Goal: Information Seeking & Learning: Understand process/instructions

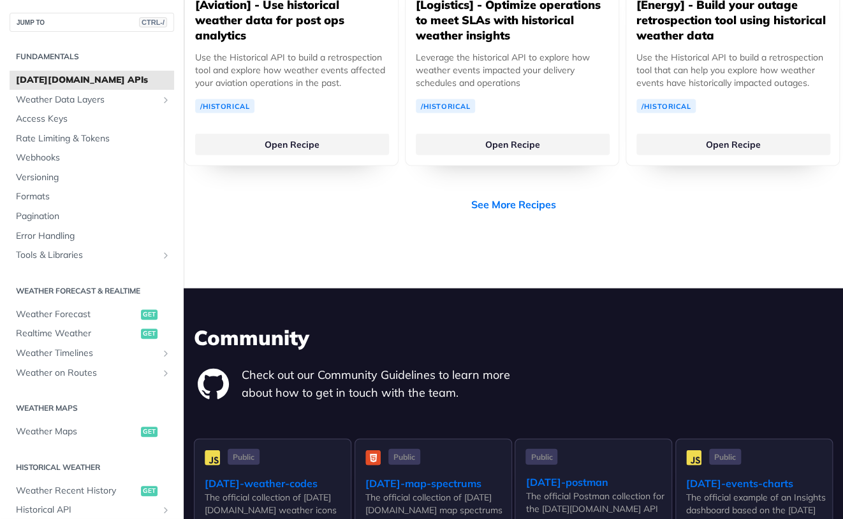
scroll to position [3813, 0]
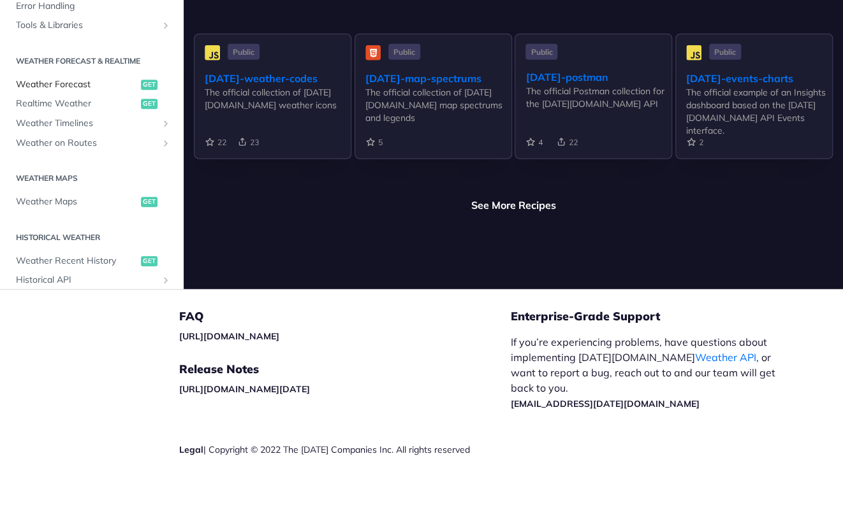
click at [87, 91] on span "Weather Forecast" at bounding box center [77, 84] width 122 height 13
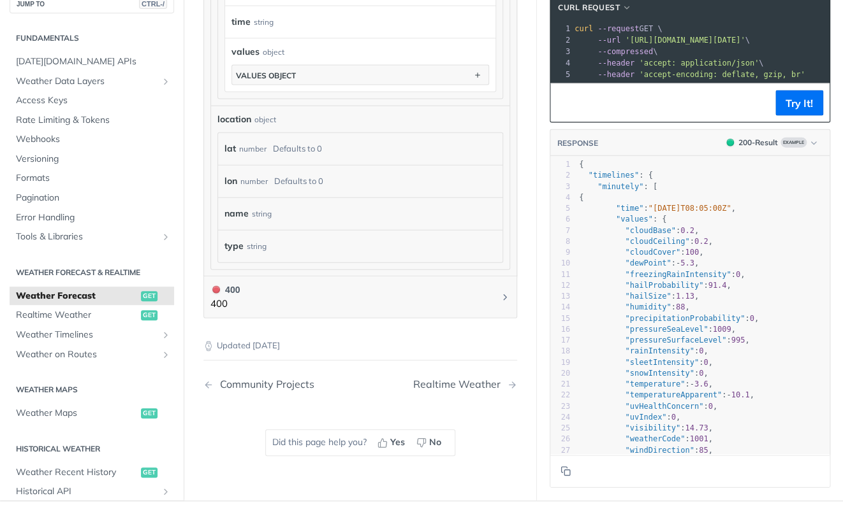
scroll to position [1203, 0]
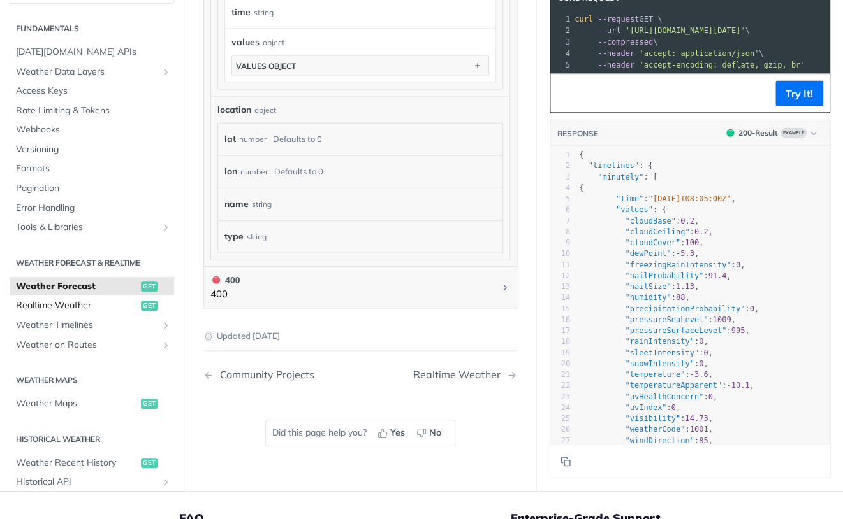
click at [82, 300] on span "Realtime Weather" at bounding box center [77, 306] width 122 height 13
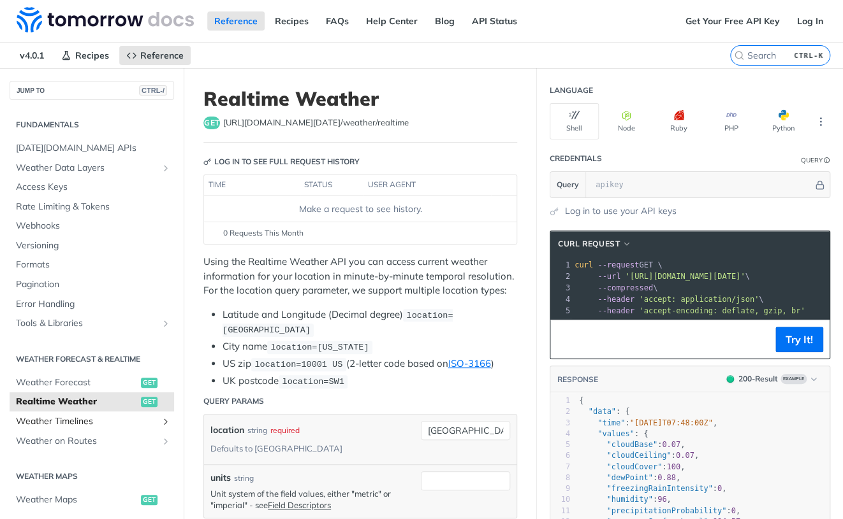
click at [85, 412] on link "Weather Timelines" at bounding box center [92, 421] width 164 height 19
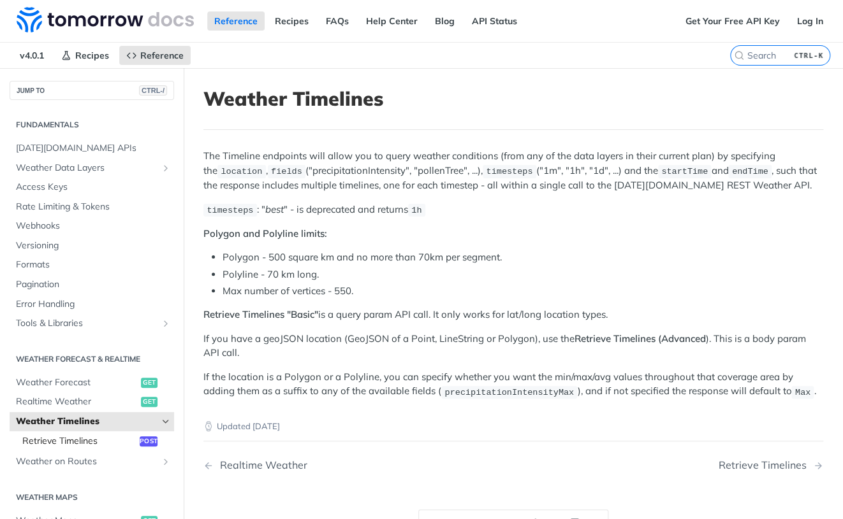
click at [90, 437] on span "Retrieve Timelines" at bounding box center [79, 441] width 114 height 13
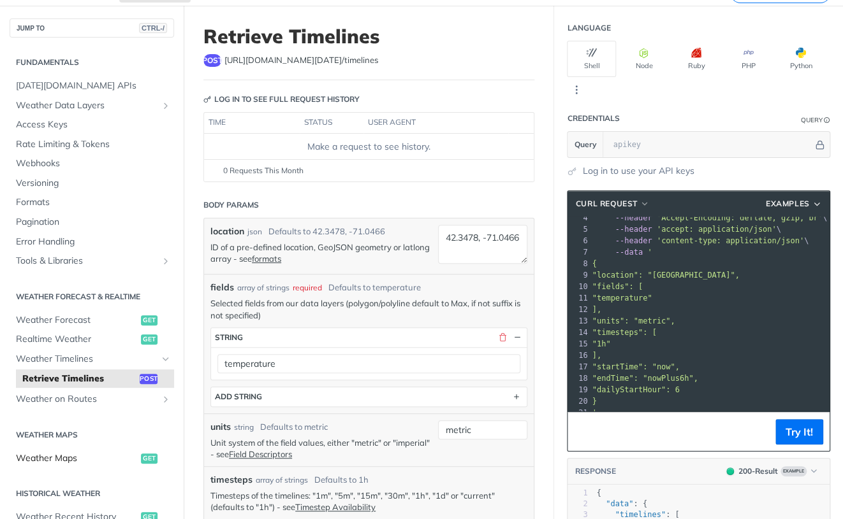
scroll to position [204, 0]
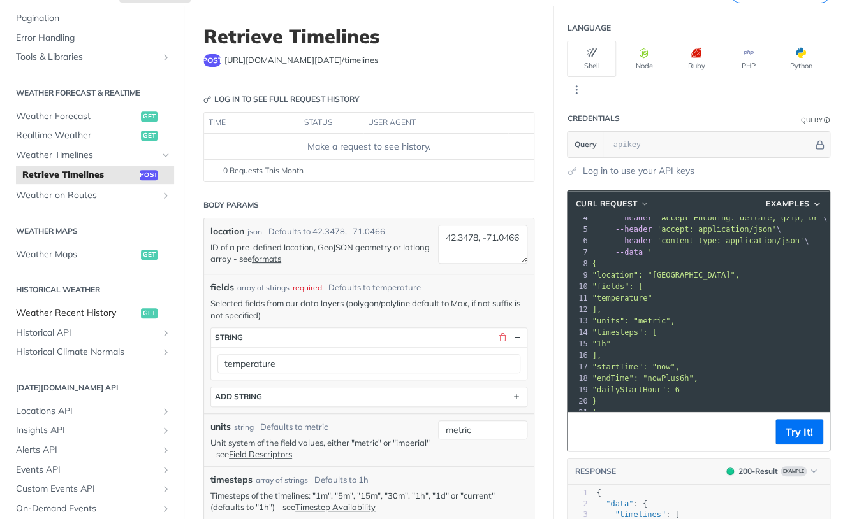
click at [82, 308] on span "Weather Recent History" at bounding box center [77, 313] width 122 height 13
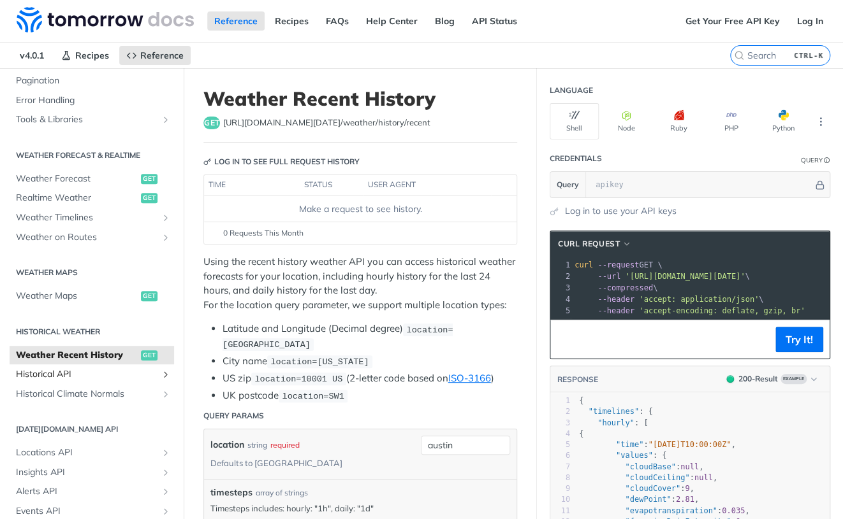
click at [71, 368] on span "Historical API" at bounding box center [86, 374] width 141 height 13
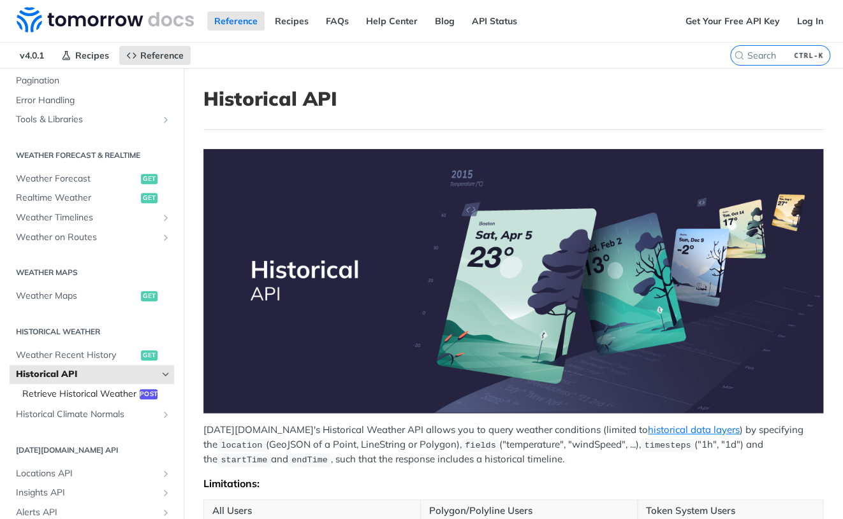
click at [75, 395] on span "Retrieve Historical Weather" at bounding box center [79, 394] width 114 height 13
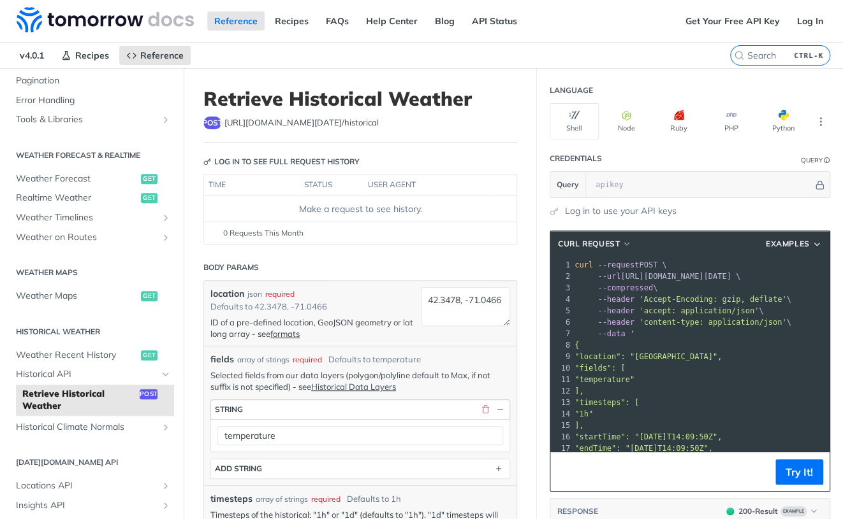
scroll to position [172, 0]
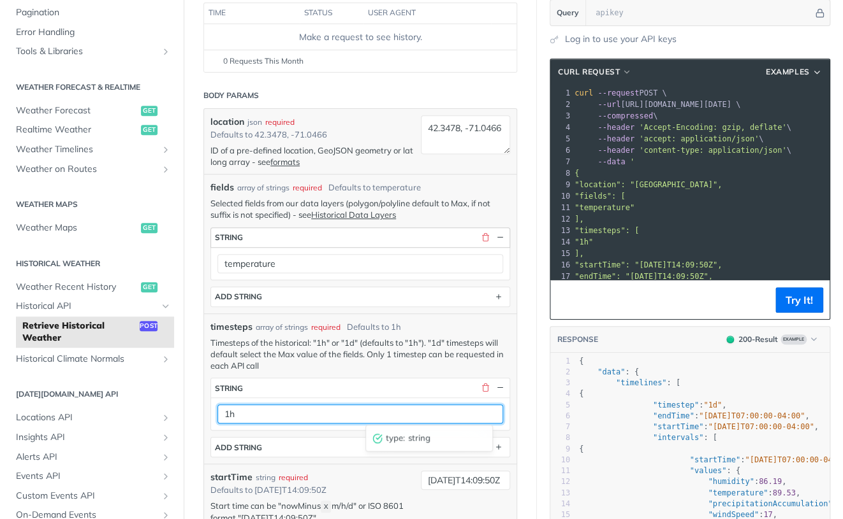
click at [321, 412] on input "1h" at bounding box center [360, 414] width 286 height 19
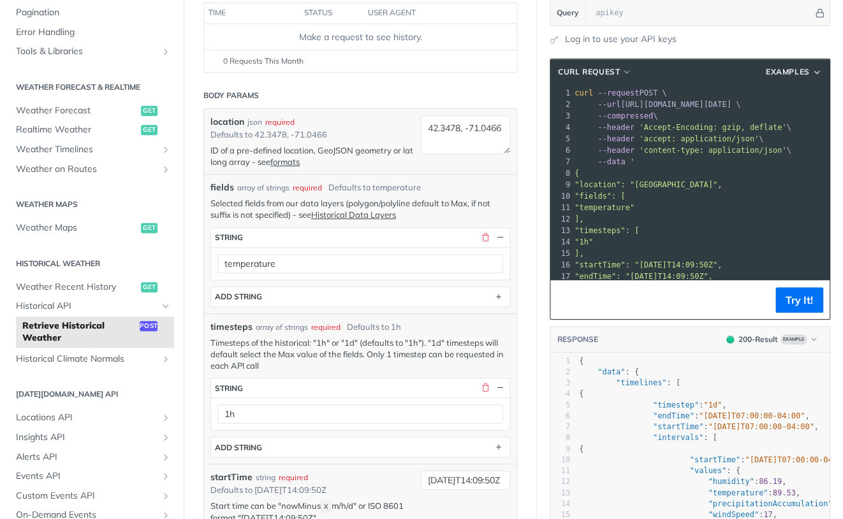
click at [330, 361] on p "Timesteps of the historical: "1h" or "1d" (defaults to "1h"). "1d" timesteps wi…" at bounding box center [360, 354] width 300 height 35
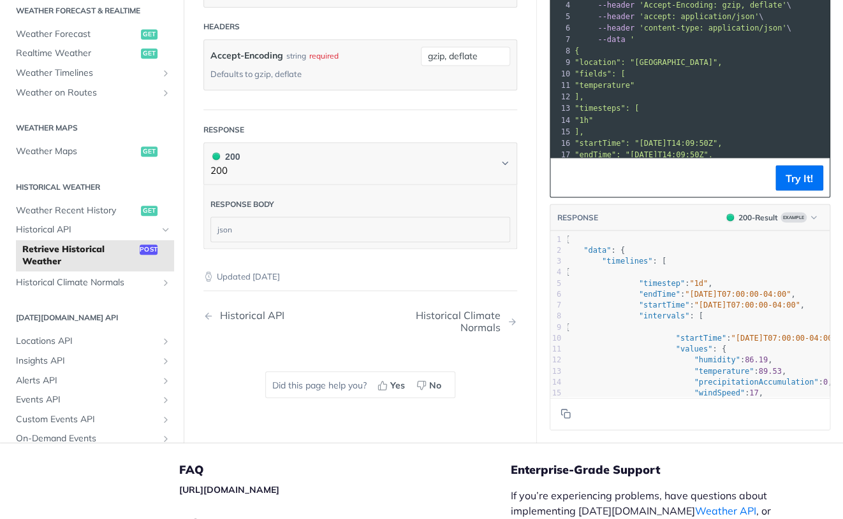
scroll to position [0, 15]
click at [793, 175] on button "Try It!" at bounding box center [799, 177] width 48 height 25
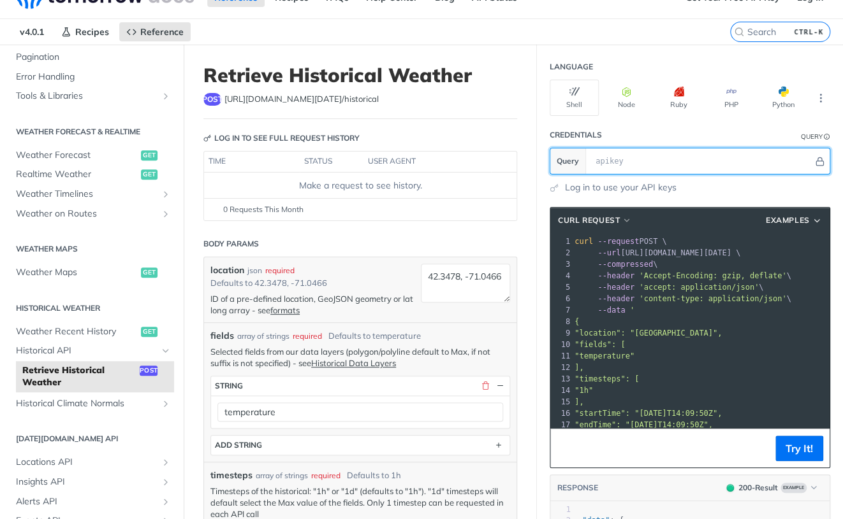
scroll to position [0, 0]
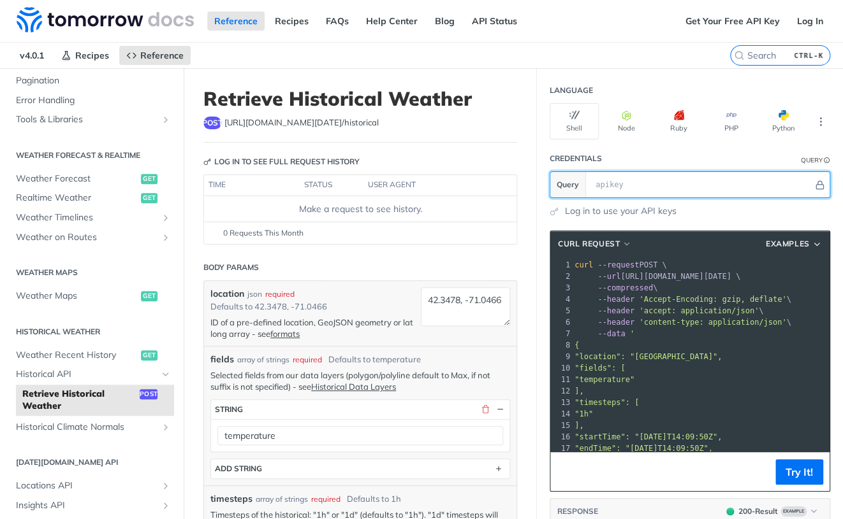
click at [607, 187] on input "text" at bounding box center [701, 184] width 224 height 25
paste input "mPDLPxRp83vawVZmSjewgs0ut1anXkGf"
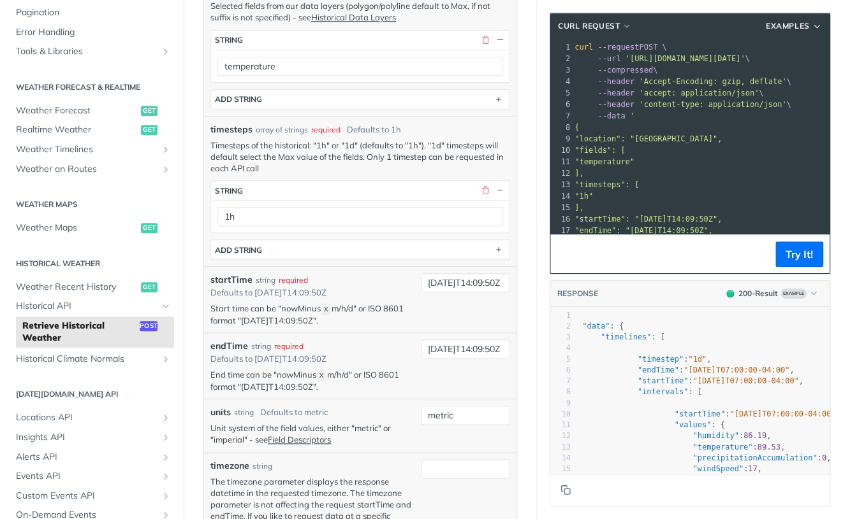
scroll to position [394, 0]
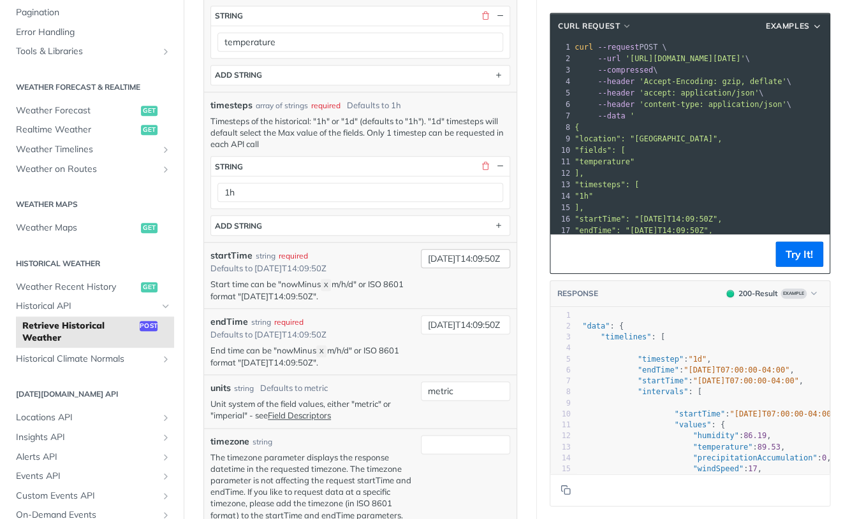
type input "mPDLPxRp83vawVZmSjewgs0ut1anXkGf"
click at [440, 256] on input "[DATE]T14:09:50Z" at bounding box center [465, 258] width 89 height 19
click at [672, 69] on pre "--compressed \" at bounding box center [767, 69] width 391 height 11
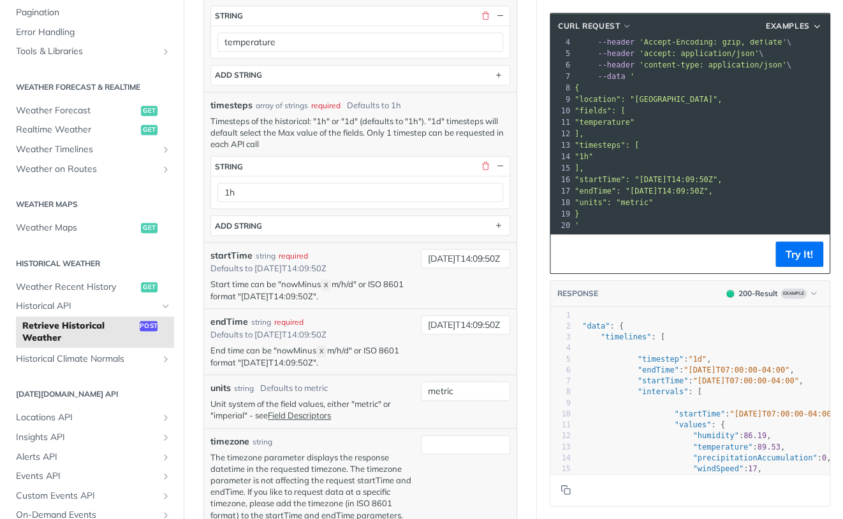
scroll to position [49, 0]
click at [639, 187] on span ""endTime": "[DATE]T14:09:50Z"," at bounding box center [643, 191] width 138 height 9
click at [799, 257] on button "Try It!" at bounding box center [799, 254] width 48 height 25
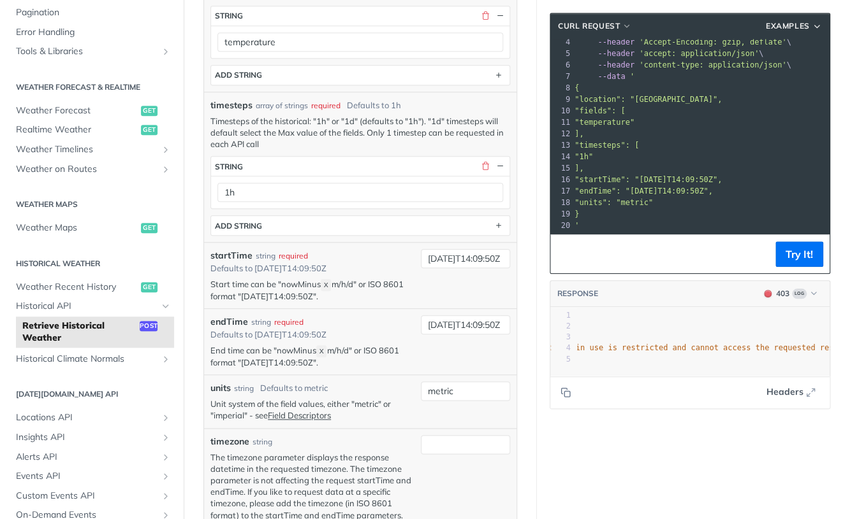
scroll to position [0, 0]
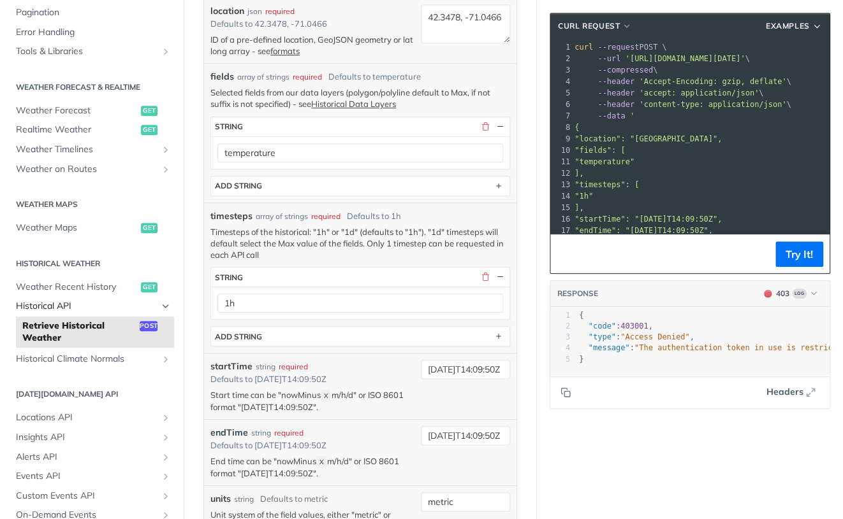
click at [87, 303] on span "Historical API" at bounding box center [86, 306] width 141 height 13
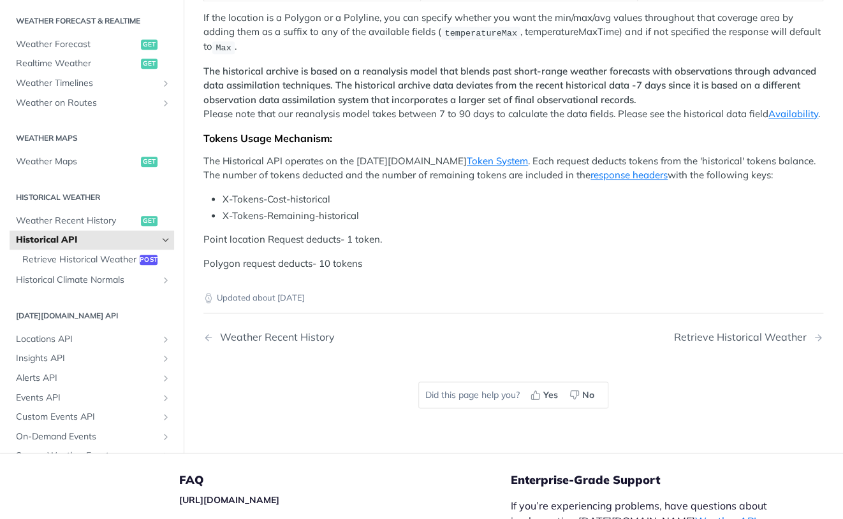
scroll to position [604, 0]
click at [699, 341] on div "Retrieve Historical Weather" at bounding box center [743, 337] width 139 height 12
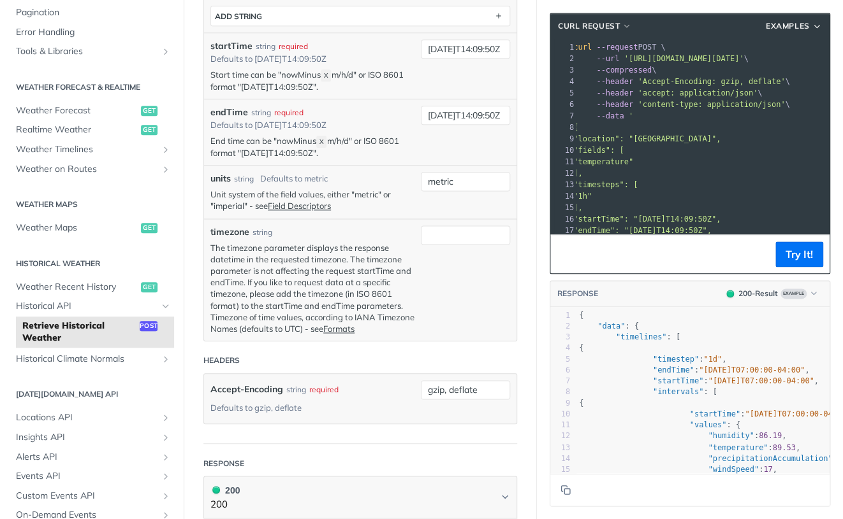
scroll to position [0, 5]
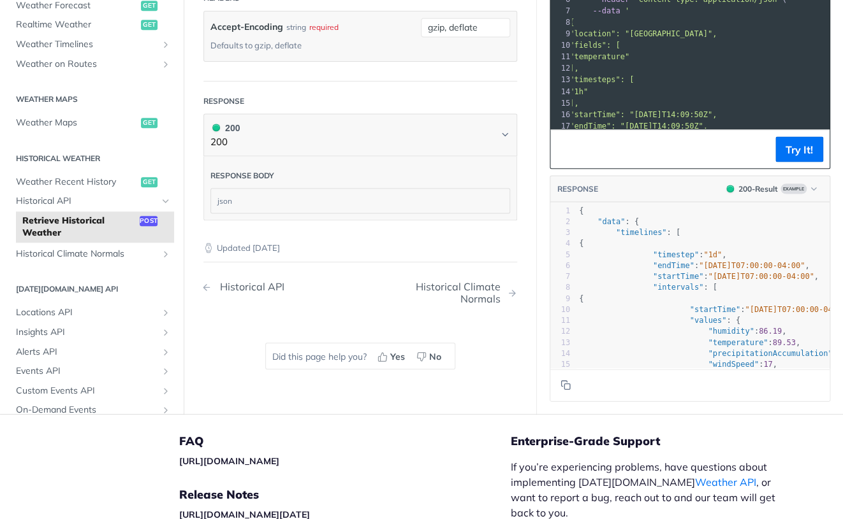
click at [233, 293] on div "Historical API" at bounding box center [249, 286] width 71 height 12
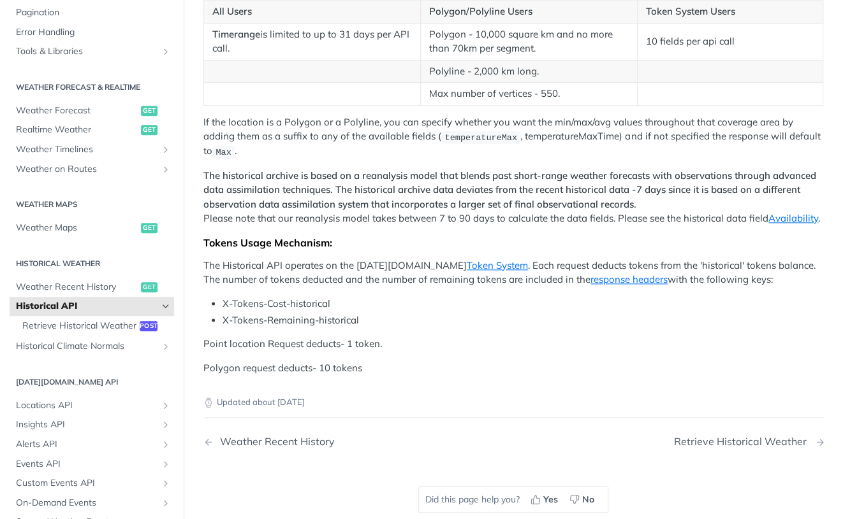
click at [752, 446] on div "Retrieve Historical Weather" at bounding box center [743, 442] width 139 height 12
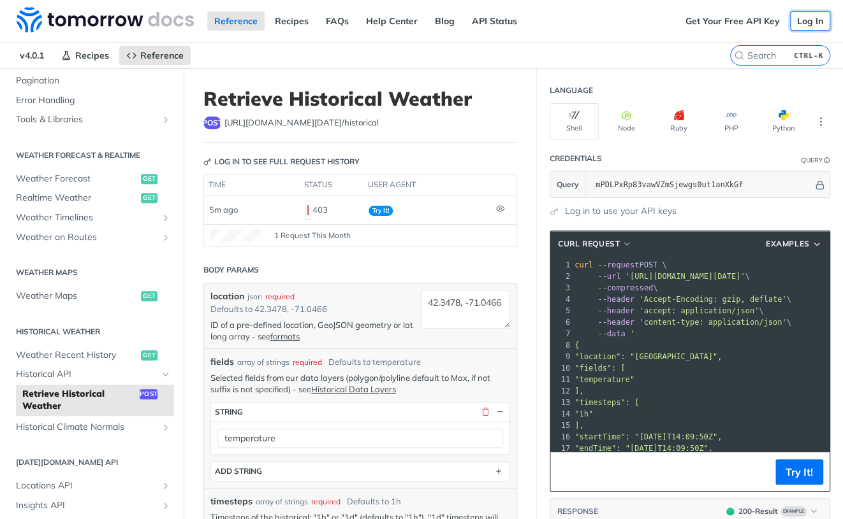
click at [798, 25] on link "Log In" at bounding box center [810, 20] width 40 height 19
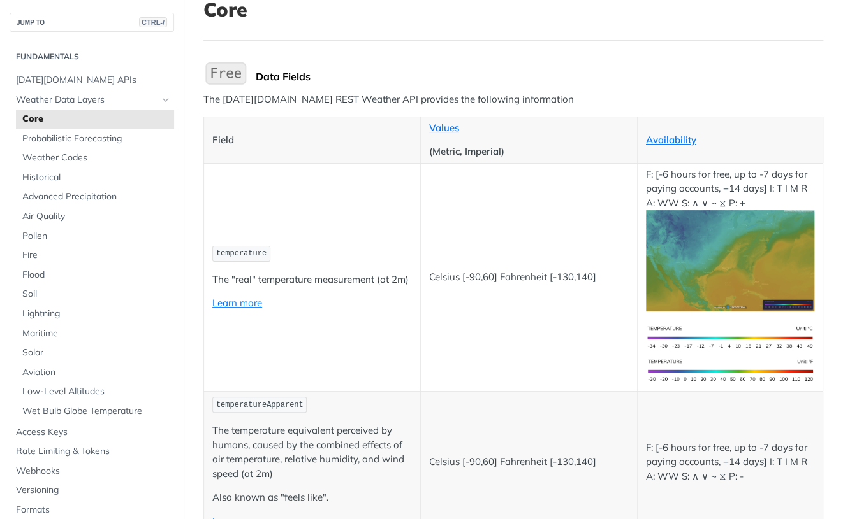
scroll to position [13, 0]
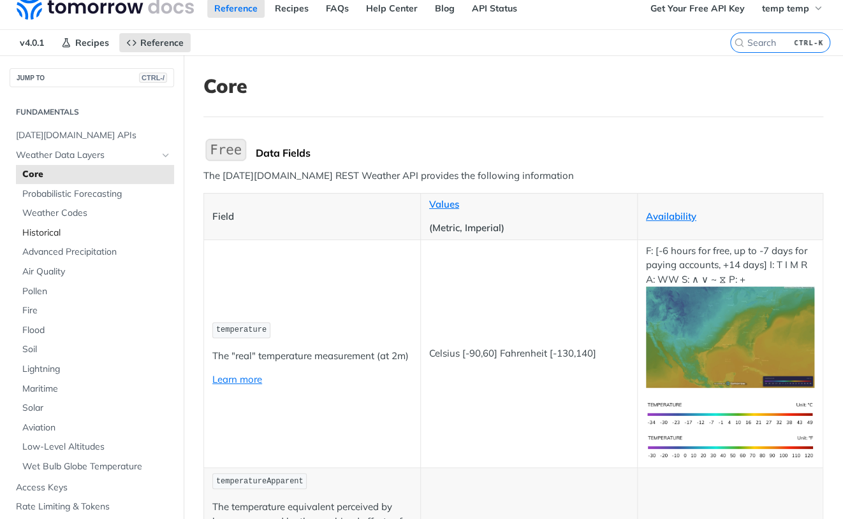
click at [47, 227] on span "Historical" at bounding box center [96, 233] width 149 height 13
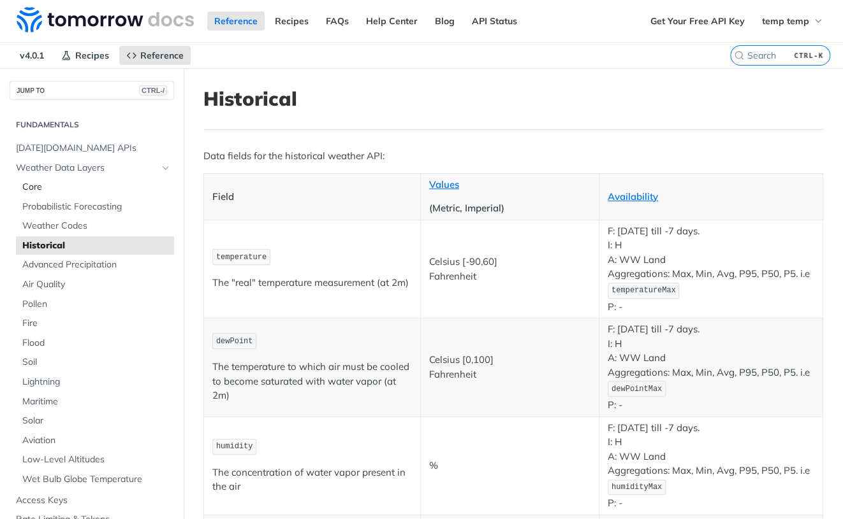
click at [37, 193] on link "Core" at bounding box center [95, 187] width 158 height 19
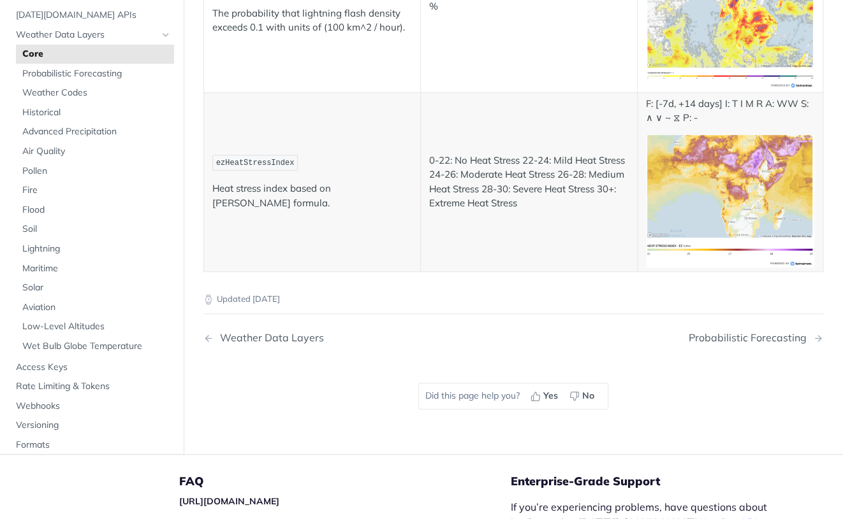
scroll to position [6629, 0]
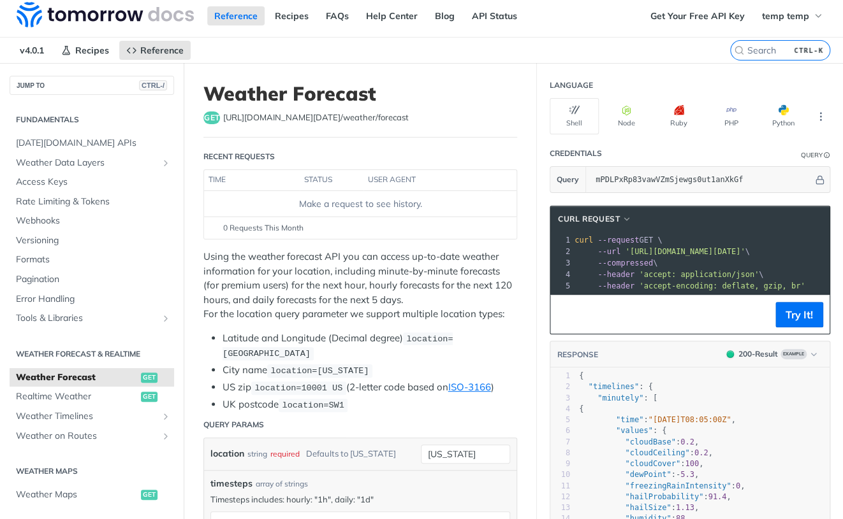
scroll to position [125, 0]
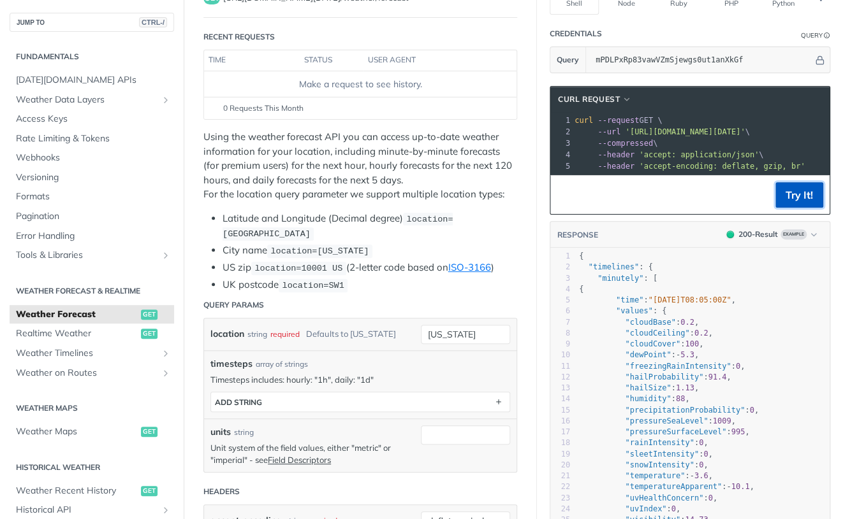
click at [777, 208] on button "Try It!" at bounding box center [799, 194] width 48 height 25
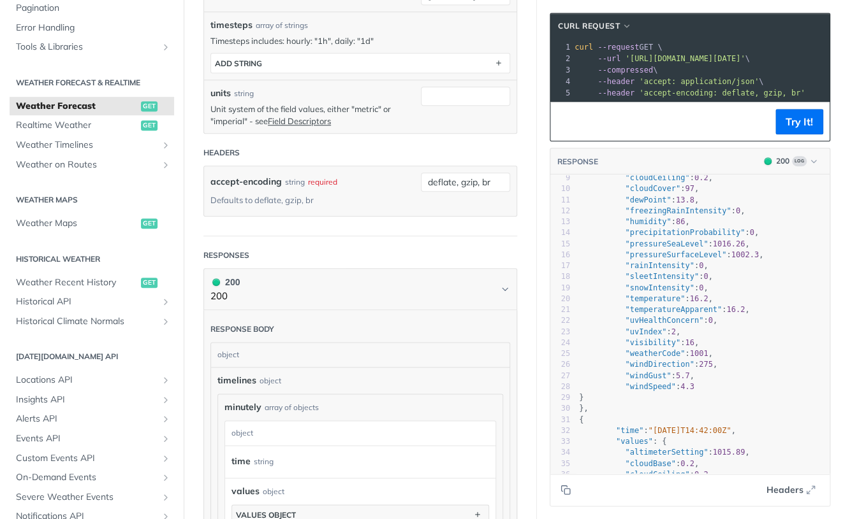
scroll to position [209, 0]
click at [98, 273] on link "Weather Recent History get" at bounding box center [92, 282] width 164 height 19
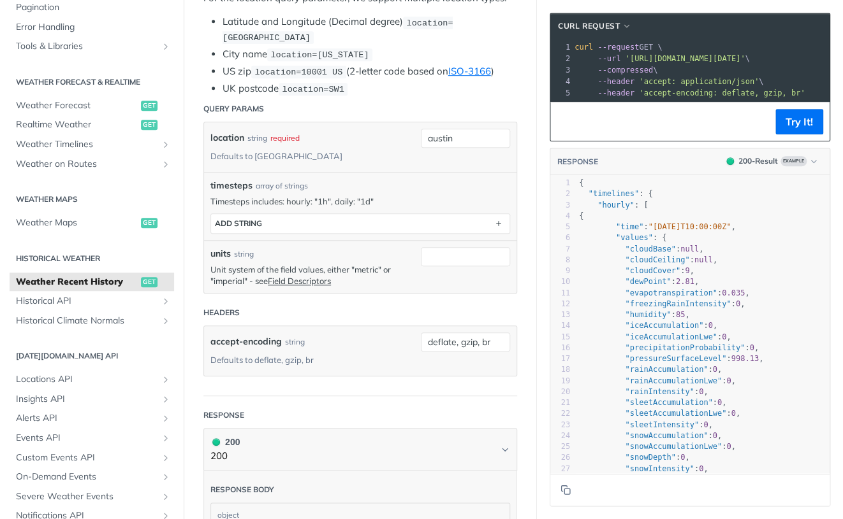
scroll to position [305, 0]
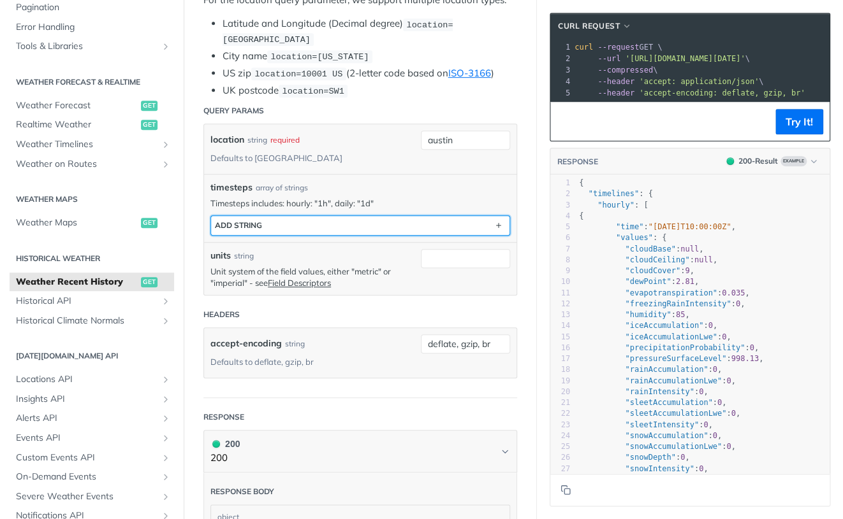
click at [471, 216] on button "ADD string" at bounding box center [360, 225] width 298 height 19
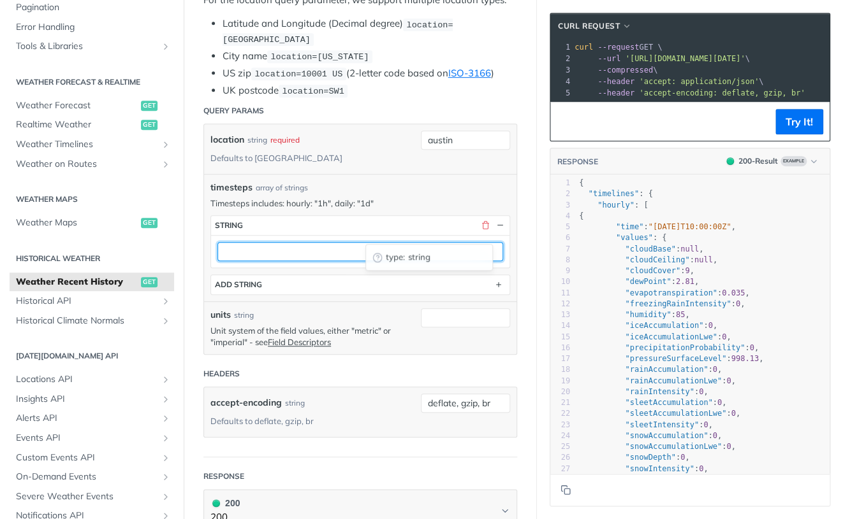
click at [477, 242] on input "text" at bounding box center [360, 251] width 286 height 19
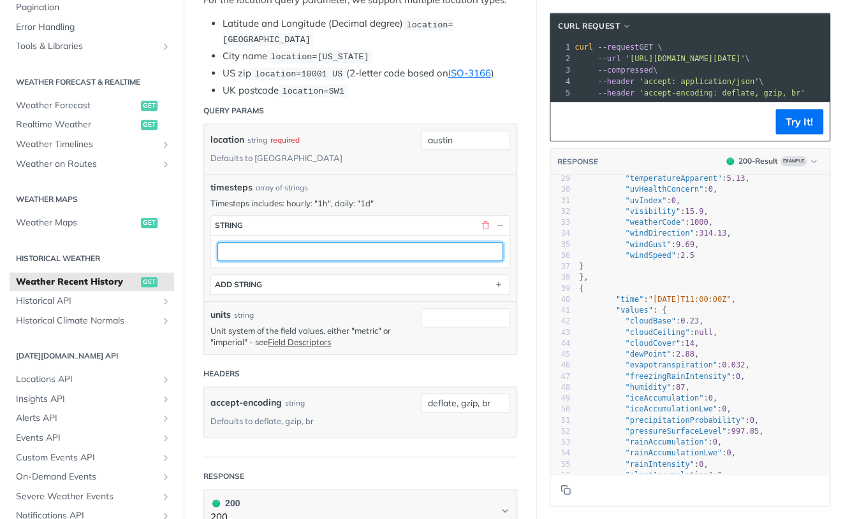
scroll to position [0, 0]
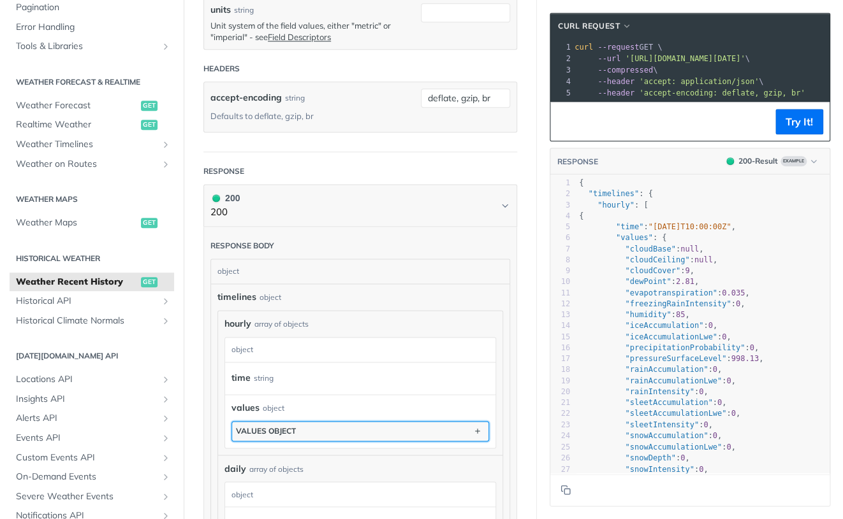
click at [396, 422] on button "values object" at bounding box center [360, 431] width 256 height 19
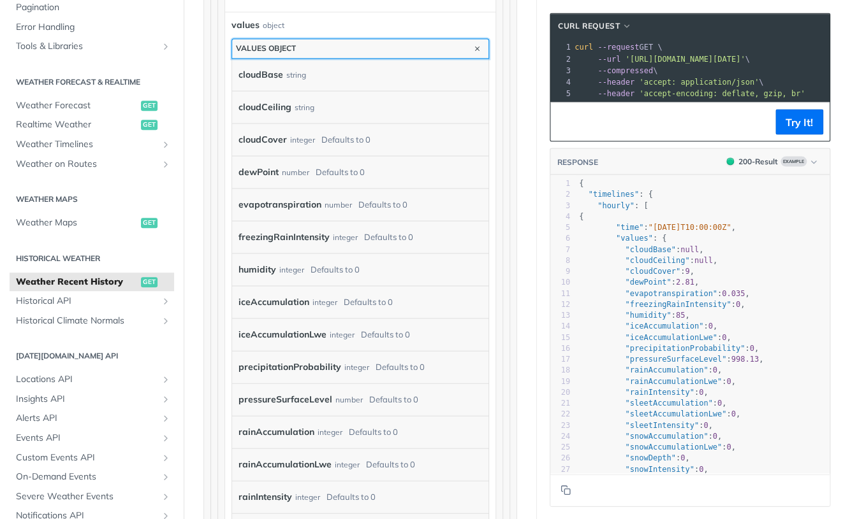
click at [451, 39] on button "values object" at bounding box center [360, 48] width 256 height 19
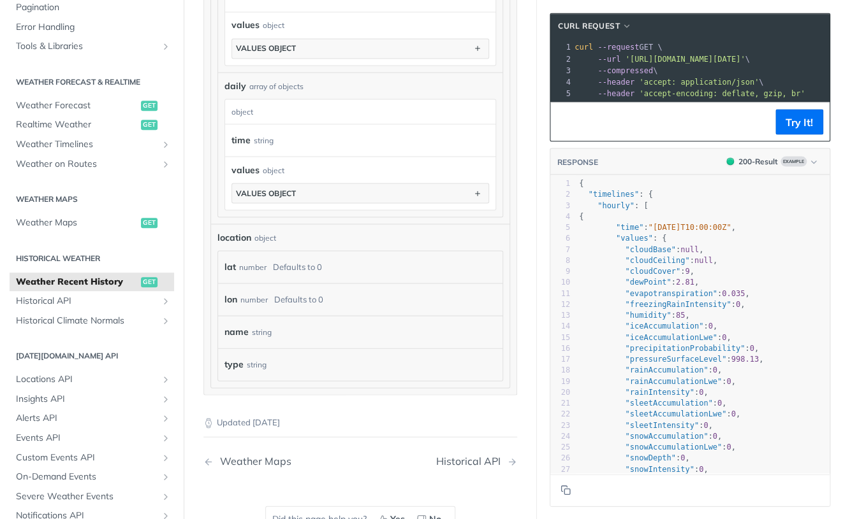
click at [301, 258] on div "Defaults to 0" at bounding box center [297, 267] width 49 height 18
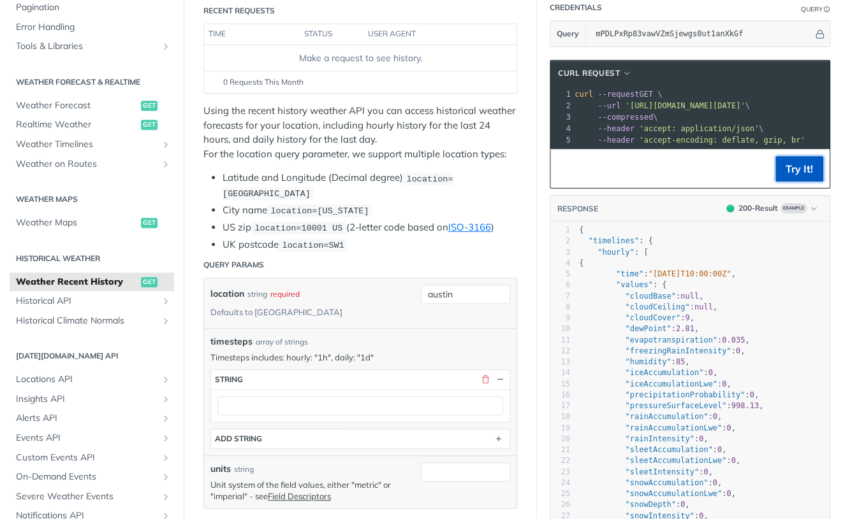
click at [791, 178] on button "Try It!" at bounding box center [799, 168] width 48 height 25
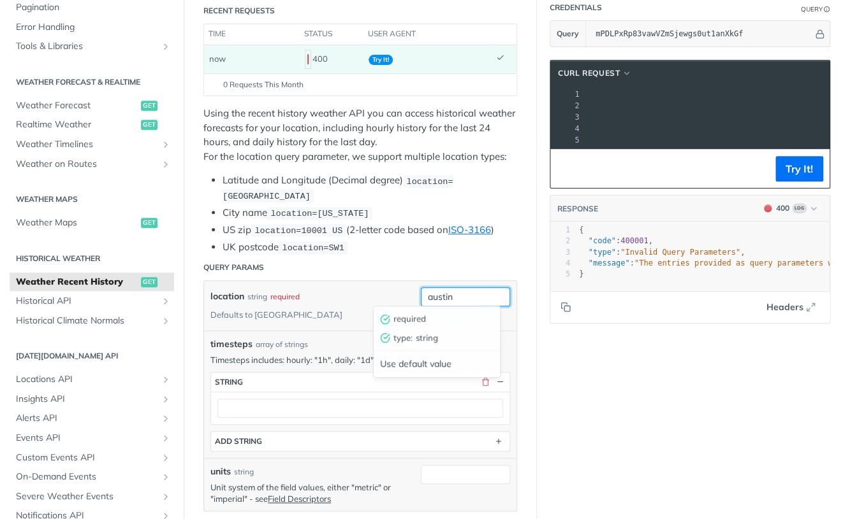
click at [441, 297] on input "austin" at bounding box center [465, 296] width 89 height 19
click at [388, 273] on header "Query Params" at bounding box center [360, 267] width 314 height 25
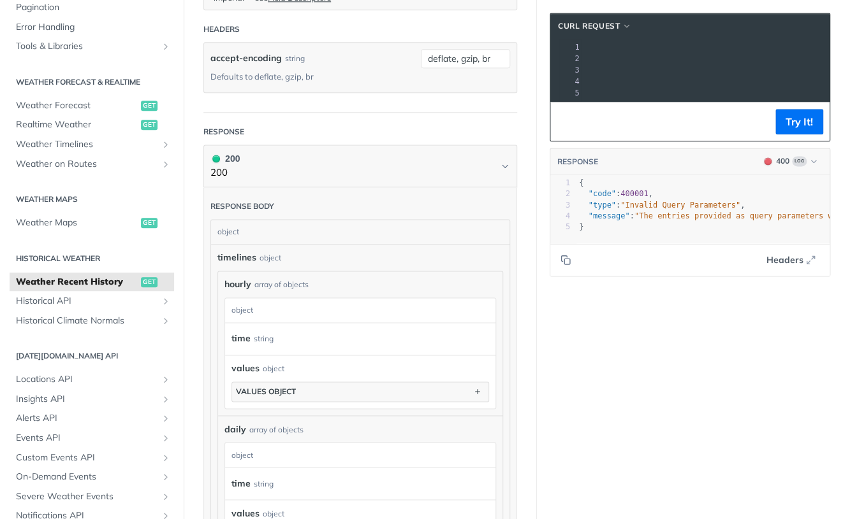
scroll to position [651, 0]
click at [76, 299] on span "Historical API" at bounding box center [86, 301] width 141 height 13
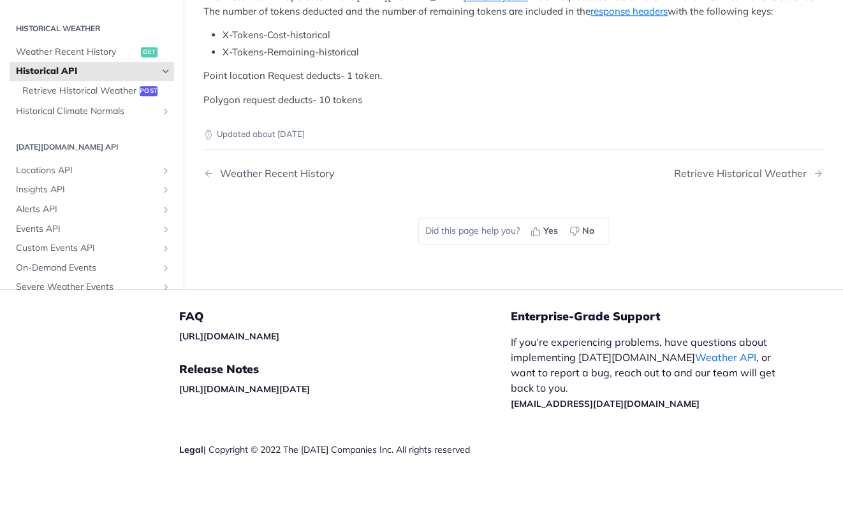
scroll to position [620, 0]
click at [732, 180] on div "Retrieve Historical Weather" at bounding box center [743, 174] width 139 height 12
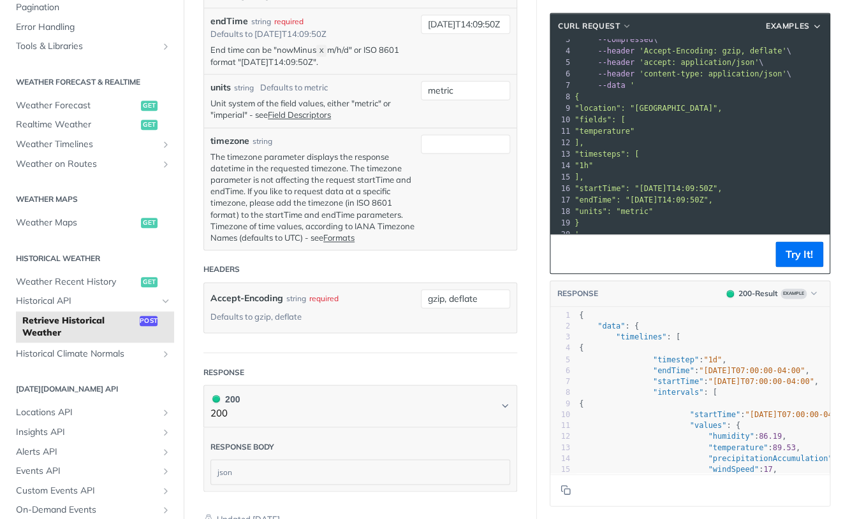
scroll to position [813, 0]
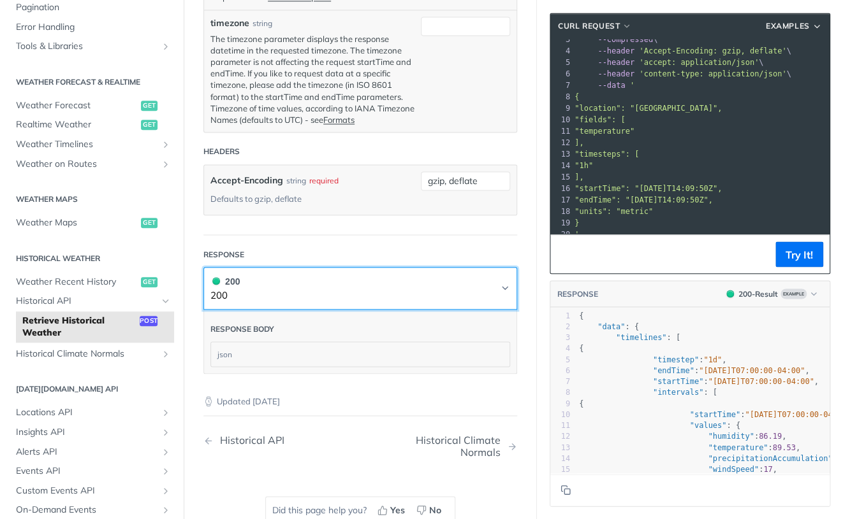
click at [500, 293] on icon "Chevron" at bounding box center [505, 288] width 10 height 10
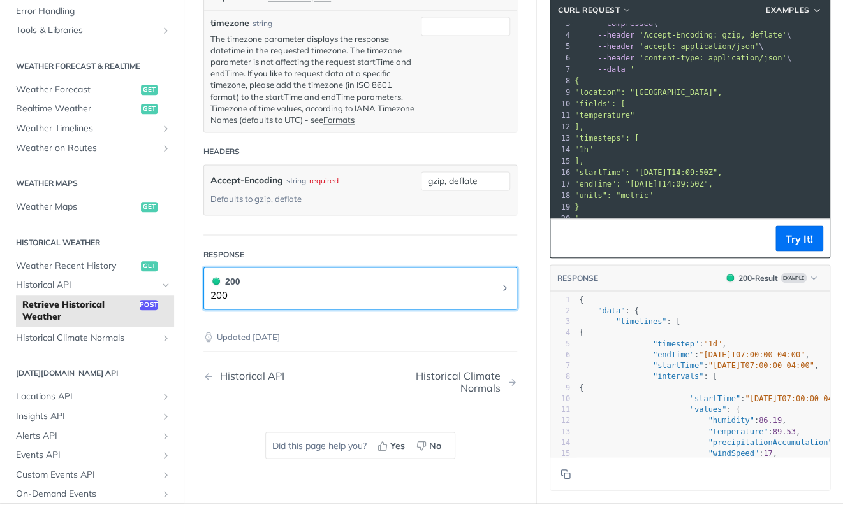
click at [500, 293] on icon "Chevron" at bounding box center [505, 288] width 10 height 10
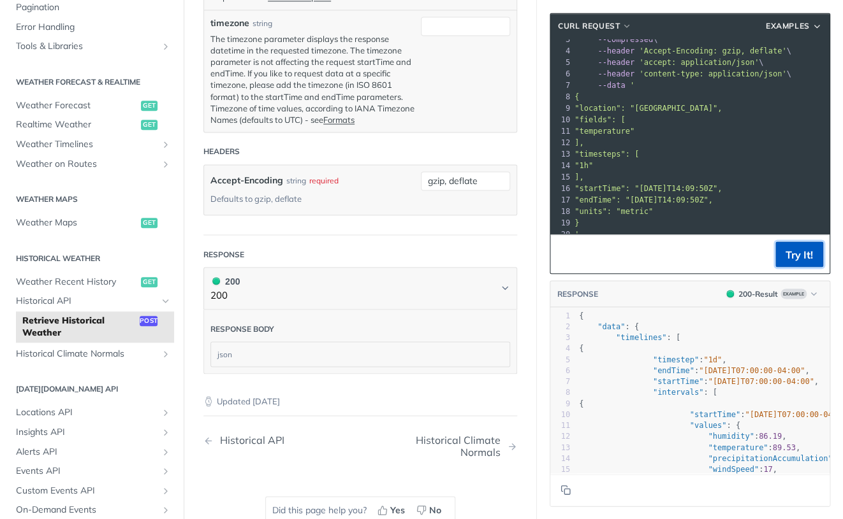
click at [775, 249] on button "Try It!" at bounding box center [799, 254] width 48 height 25
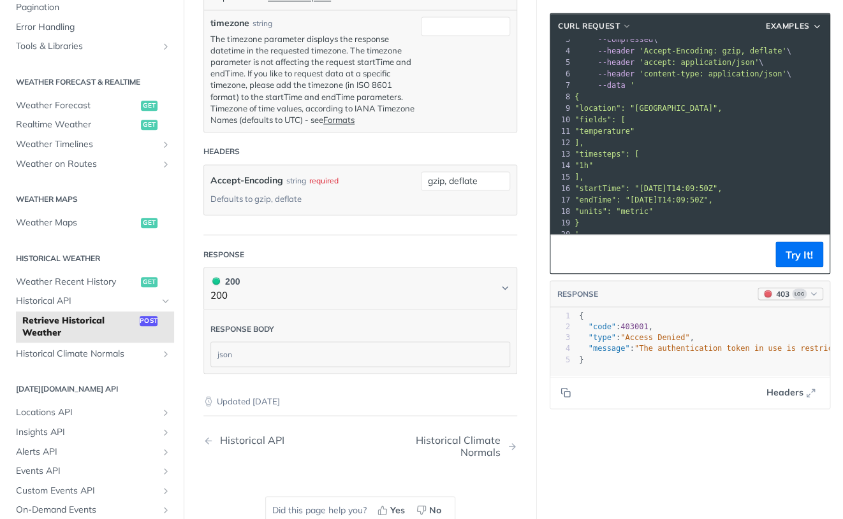
click at [794, 294] on span "Log" at bounding box center [799, 294] width 15 height 10
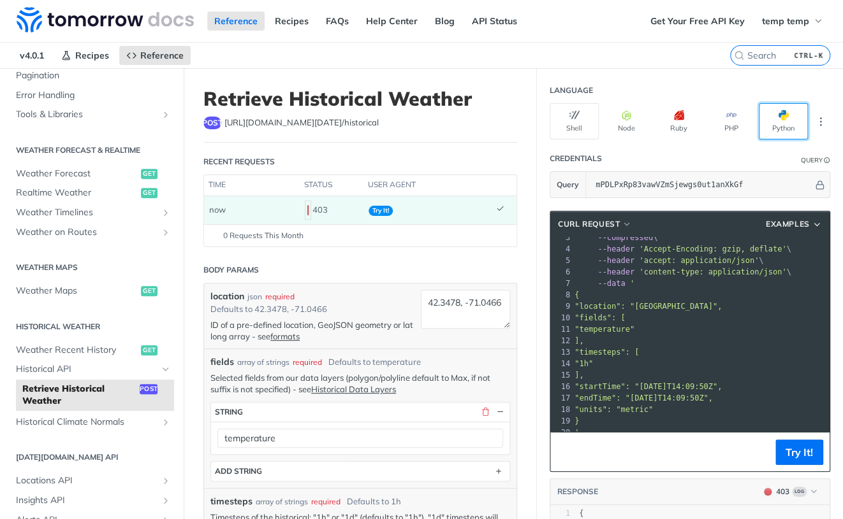
click at [785, 114] on button "Python" at bounding box center [782, 121] width 49 height 36
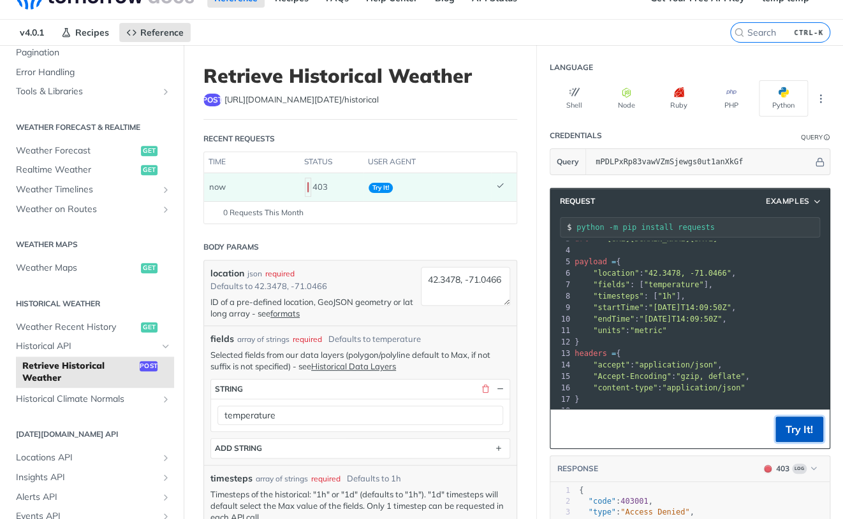
click at [788, 428] on button "Try It!" at bounding box center [799, 429] width 48 height 25
